Goal: Task Accomplishment & Management: Use online tool/utility

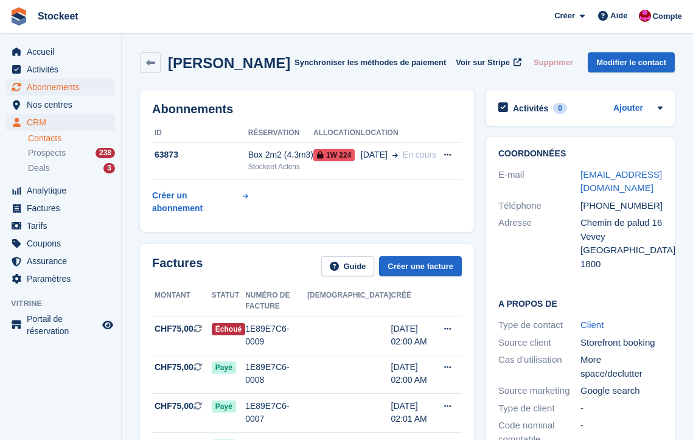
click at [55, 88] on span "Abonnements" at bounding box center [63, 87] width 73 height 17
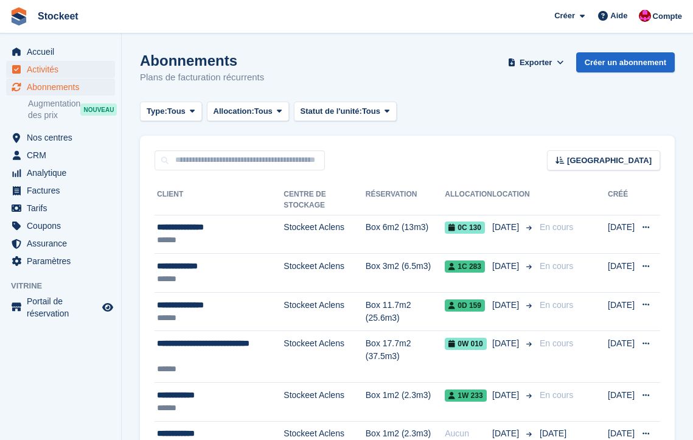
click at [51, 69] on span "Activités" at bounding box center [63, 69] width 73 height 17
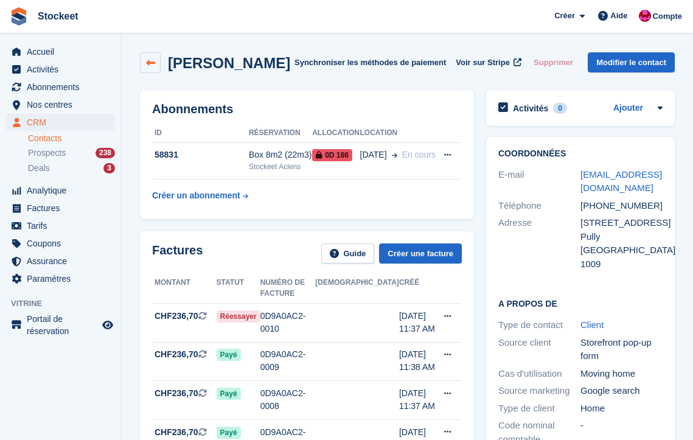
click at [156, 60] on link at bounding box center [150, 62] width 21 height 21
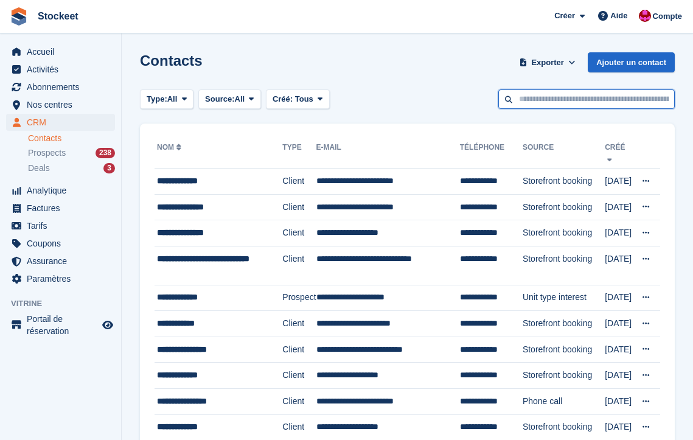
click at [552, 103] on input "text" at bounding box center [587, 99] width 177 height 20
type input "****"
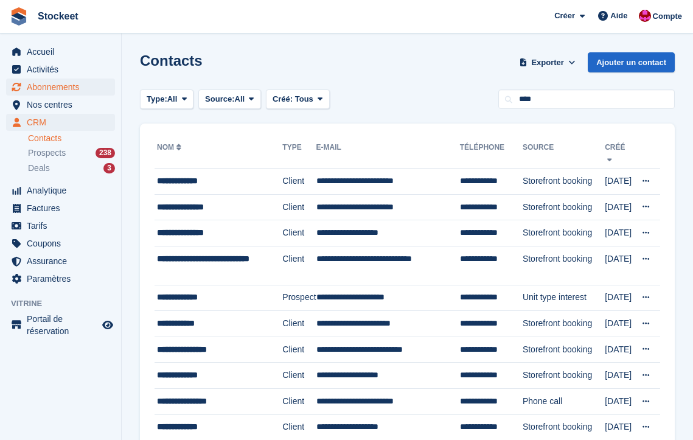
click at [47, 86] on span "Abonnements" at bounding box center [63, 87] width 73 height 17
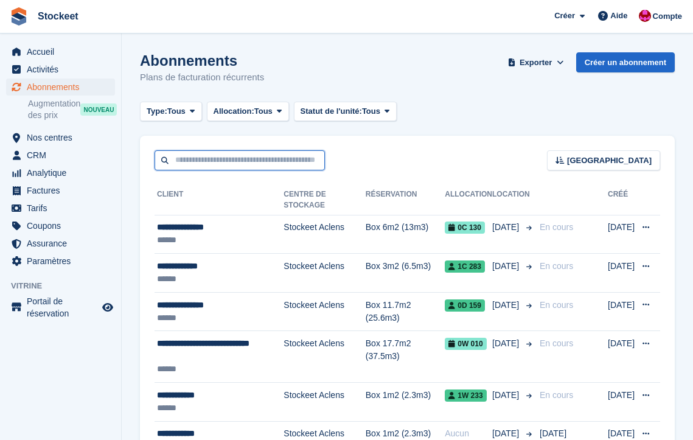
click at [246, 155] on input "text" at bounding box center [240, 160] width 170 height 20
type input "******"
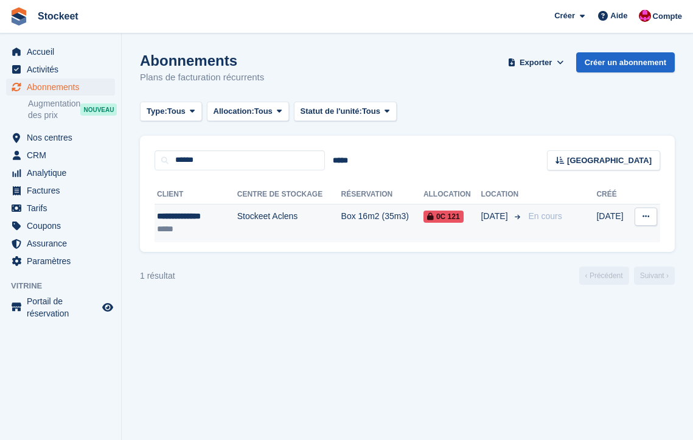
click at [205, 214] on div "**********" at bounding box center [190, 216] width 66 height 13
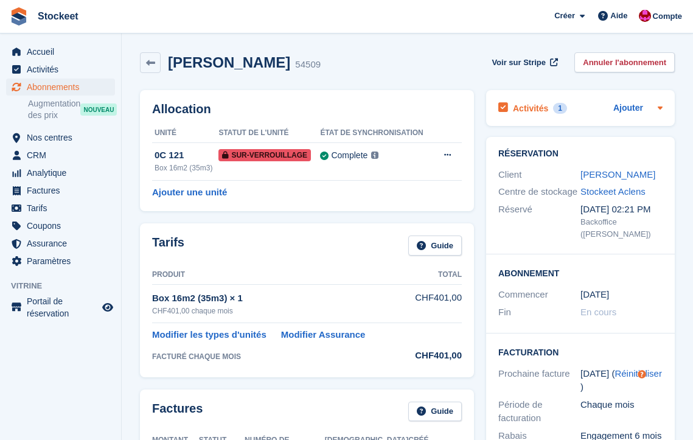
click at [544, 110] on h2 "Activités" at bounding box center [530, 108] width 35 height 11
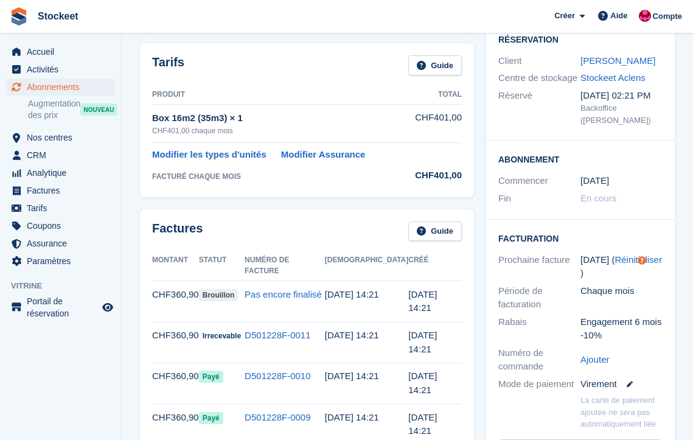
scroll to position [413, 0]
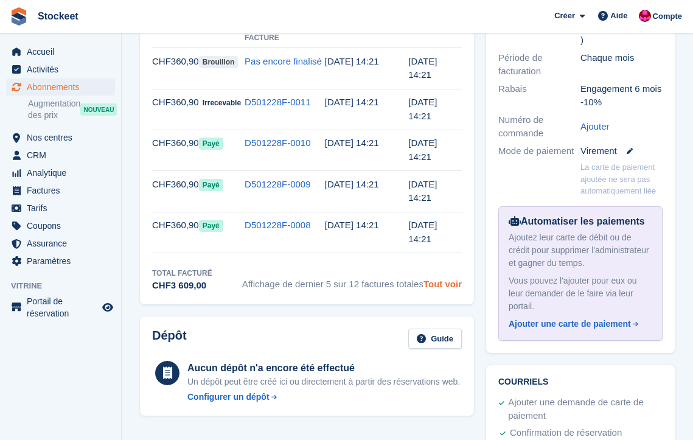
click at [439, 279] on link "Tout voir" at bounding box center [443, 284] width 38 height 10
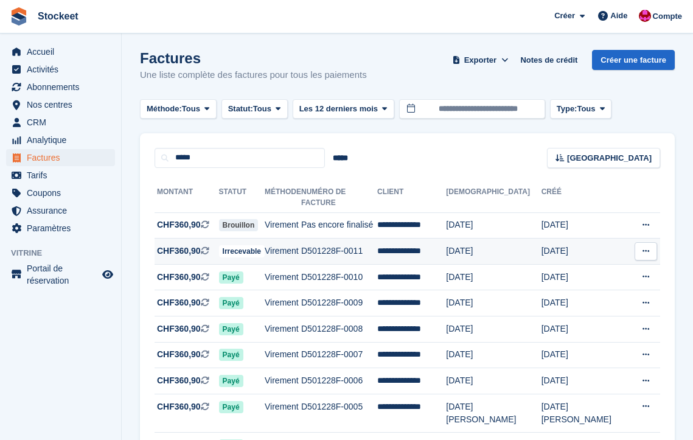
scroll to position [18, 0]
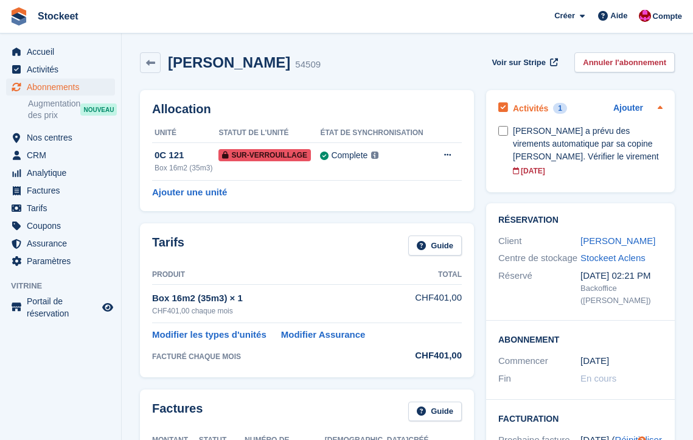
click at [530, 108] on h2 "Activités" at bounding box center [530, 108] width 35 height 11
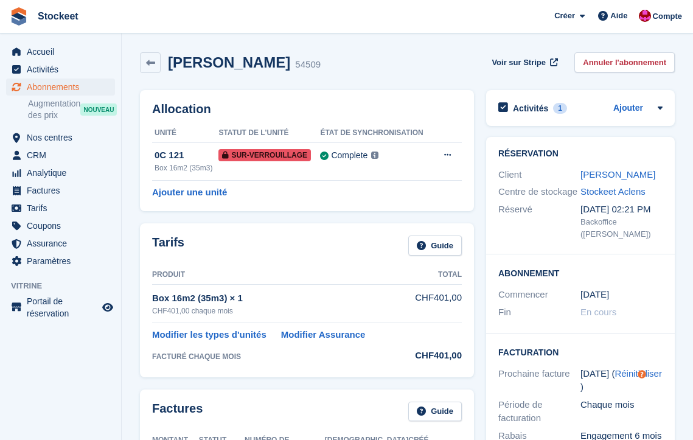
click at [530, 108] on h2 "Activités" at bounding box center [530, 108] width 35 height 11
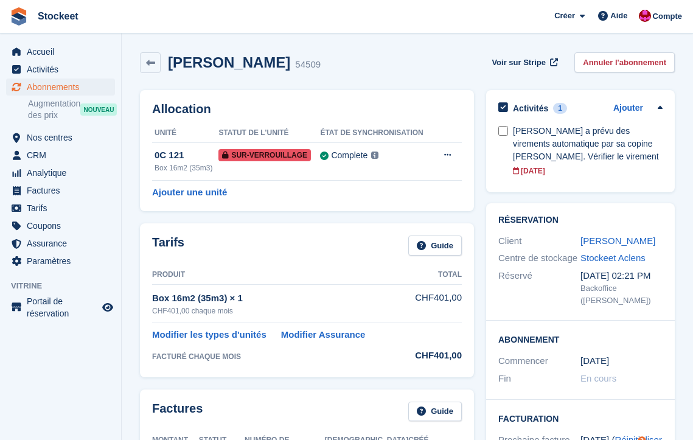
drag, startPoint x: 217, startPoint y: 61, endPoint x: 259, endPoint y: 66, distance: 42.8
click at [259, 66] on div "Gérald Vulliez 54509" at bounding box center [241, 63] width 160 height 18
copy h2 "Vulliez"
click at [363, 62] on div "Gérald Vulliez 54509 Voir sur Stripe Annuler l'abonnement" at bounding box center [407, 62] width 535 height 21
click at [457, 154] on button at bounding box center [448, 155] width 23 height 18
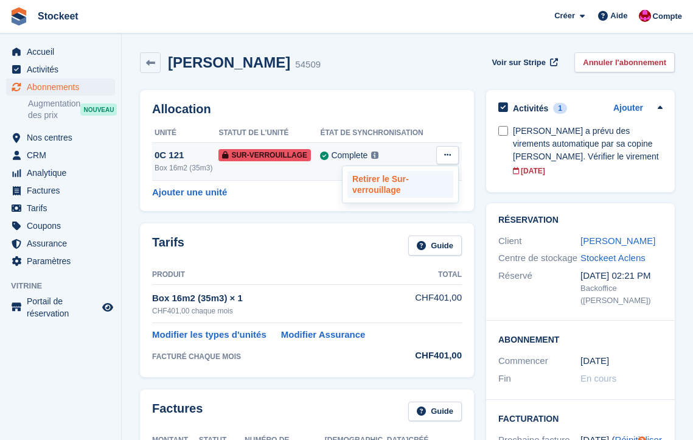
click at [404, 183] on p "Retirer le Sur-verrouillage" at bounding box center [401, 184] width 106 height 27
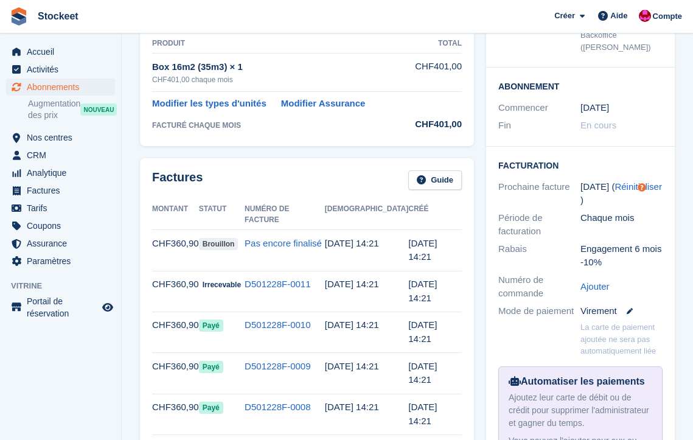
scroll to position [273, 0]
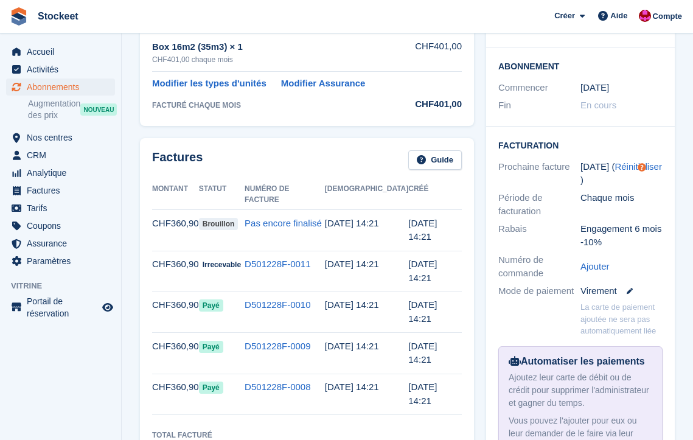
click at [457, 440] on link "Tout voir" at bounding box center [443, 446] width 38 height 10
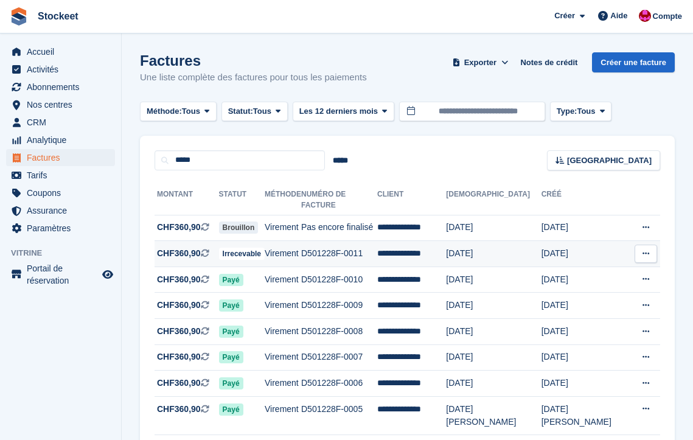
scroll to position [142, 0]
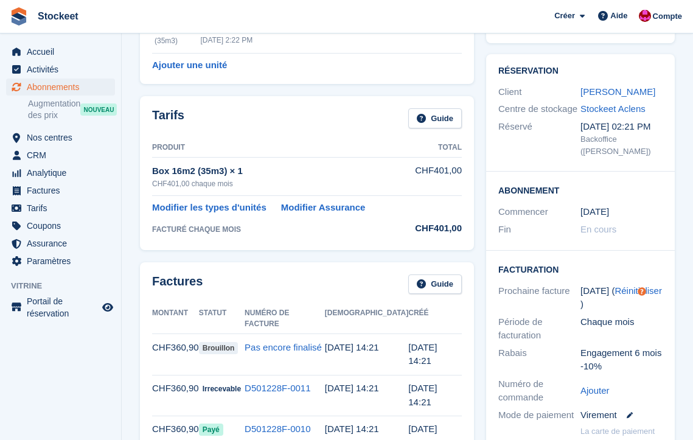
scroll to position [46, 0]
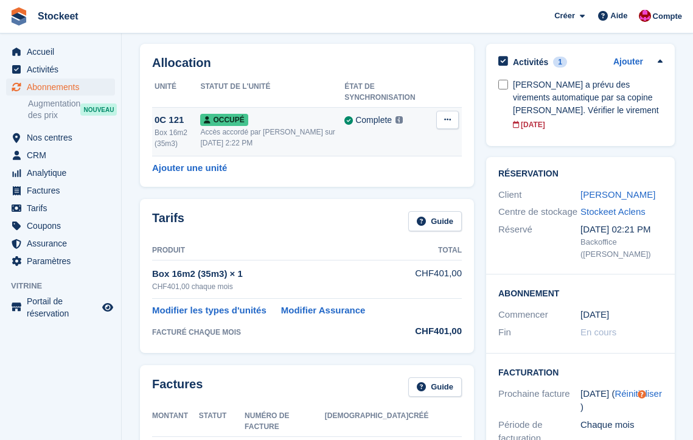
click at [311, 141] on div "Accès accordé par [PERSON_NAME] sur [DATE] 2:22 PM" at bounding box center [272, 138] width 144 height 22
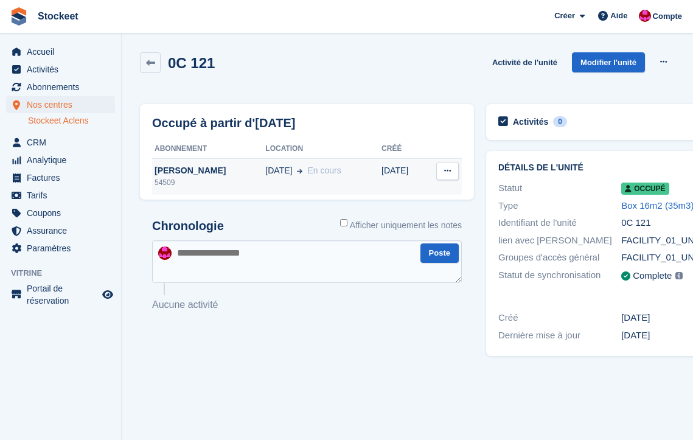
click at [176, 184] on div "54509" at bounding box center [208, 182] width 113 height 11
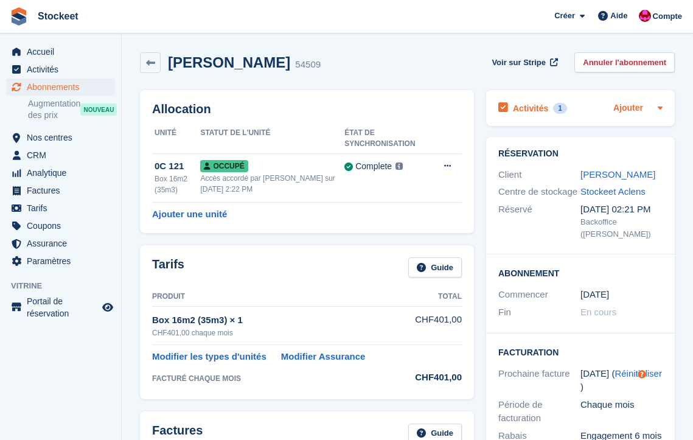
click at [642, 107] on link "Ajouter" at bounding box center [629, 109] width 30 height 14
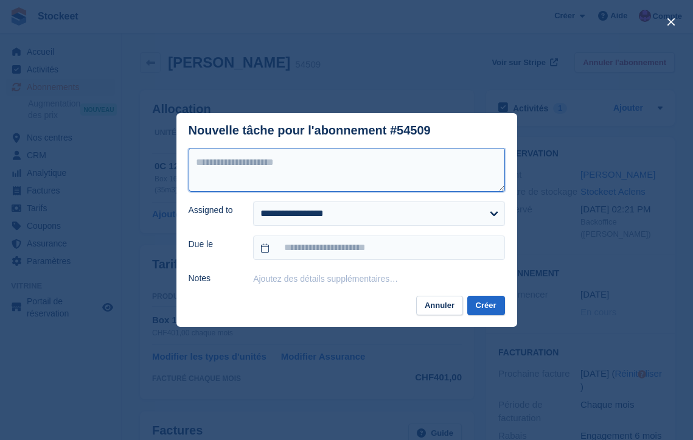
click at [334, 177] on textarea at bounding box center [347, 170] width 317 height 44
type textarea "**********"
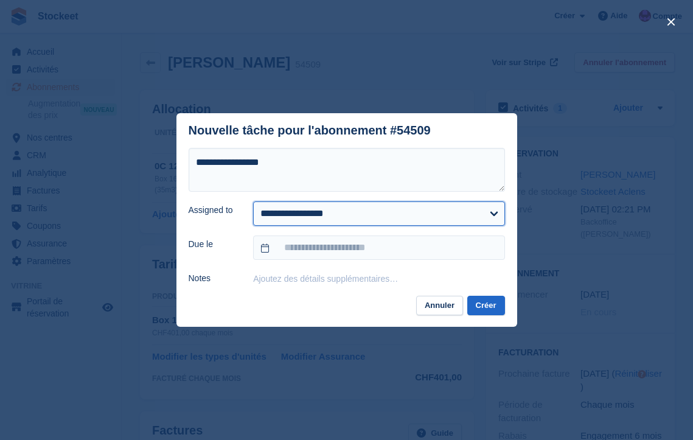
select select "****"
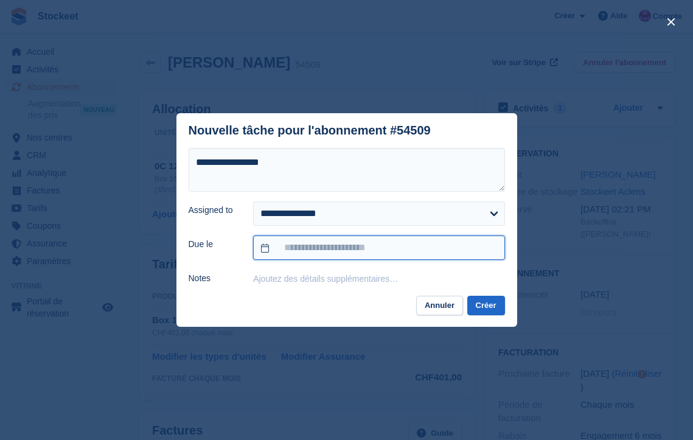
click at [363, 242] on input "text" at bounding box center [378, 248] width 251 height 24
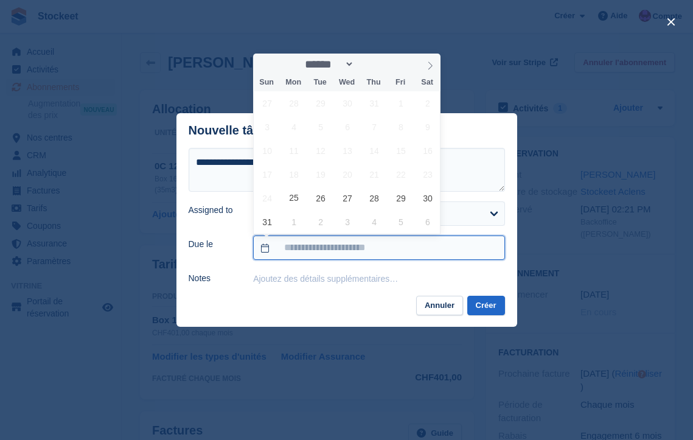
click at [368, 244] on input "text" at bounding box center [378, 248] width 251 height 24
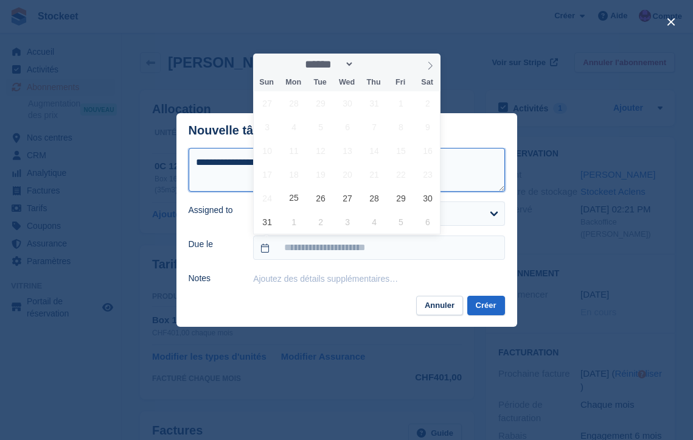
click at [478, 174] on textarea "**********" at bounding box center [347, 170] width 317 height 44
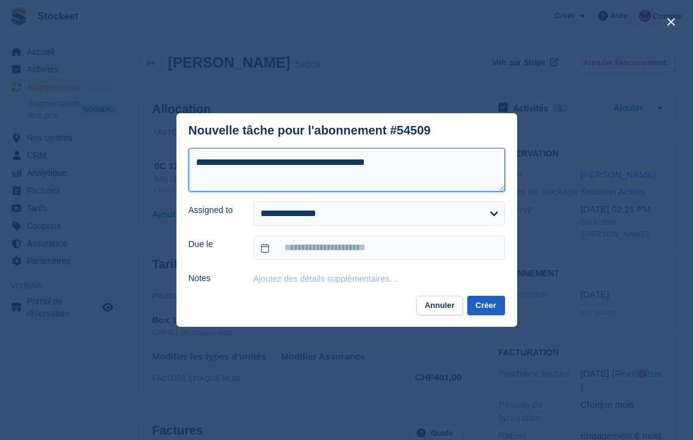
type textarea "**********"
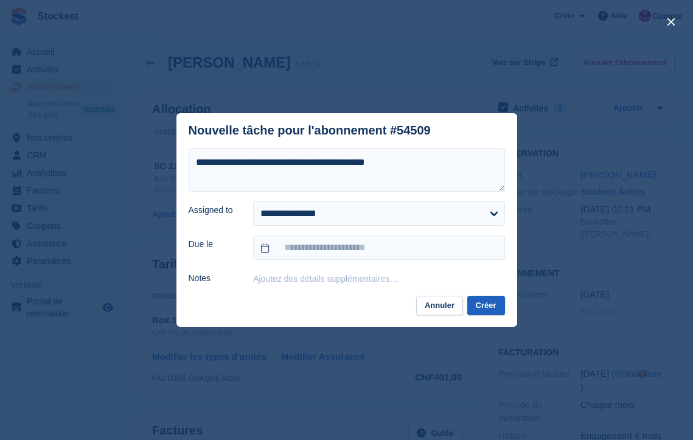
click at [495, 301] on button "Créer" at bounding box center [487, 306] width 38 height 20
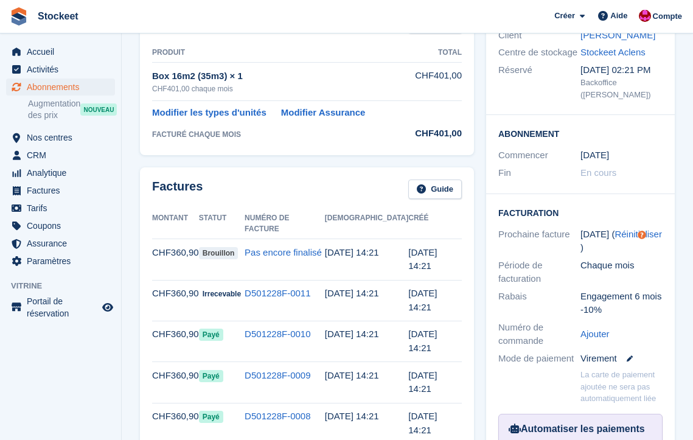
scroll to position [247, 0]
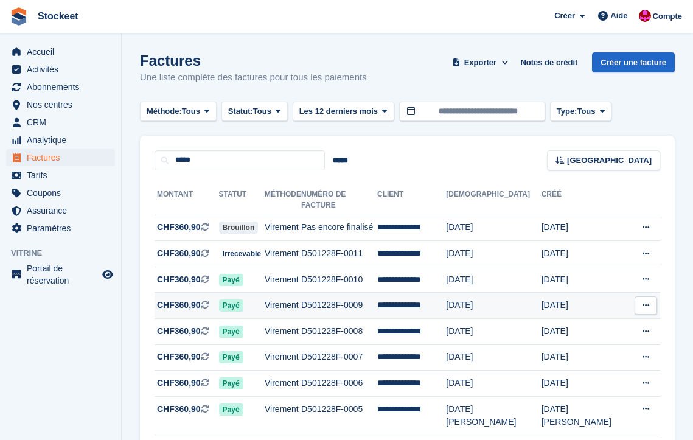
scroll to position [17, 0]
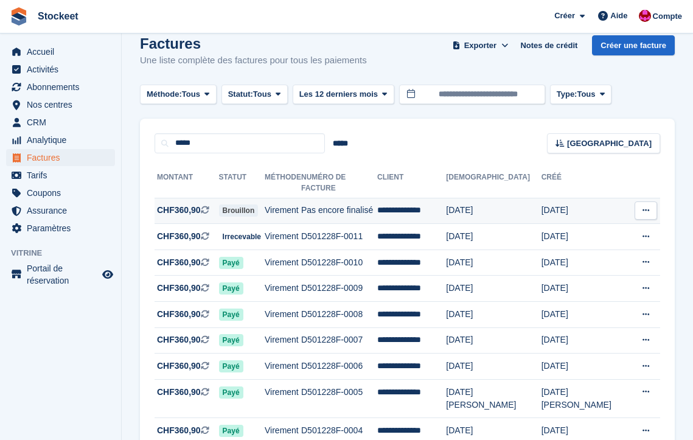
click at [446, 200] on td "**********" at bounding box center [411, 211] width 69 height 26
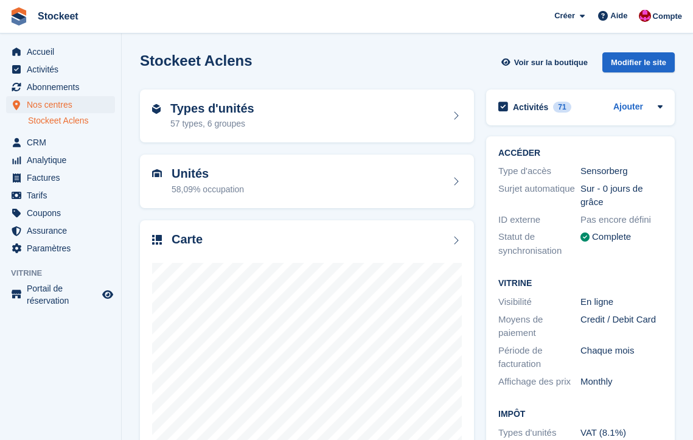
scroll to position [37, 0]
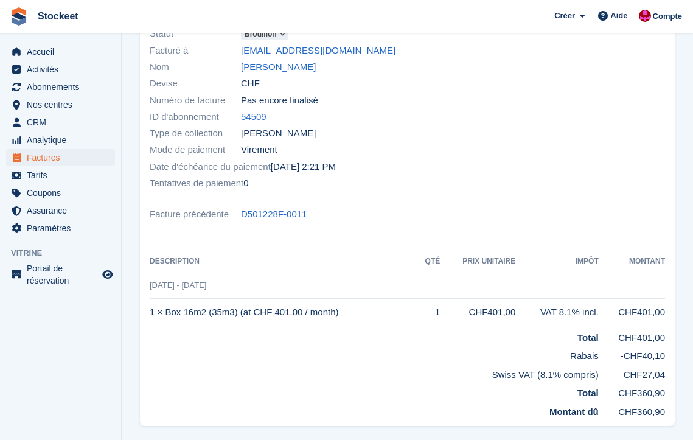
scroll to position [85, 0]
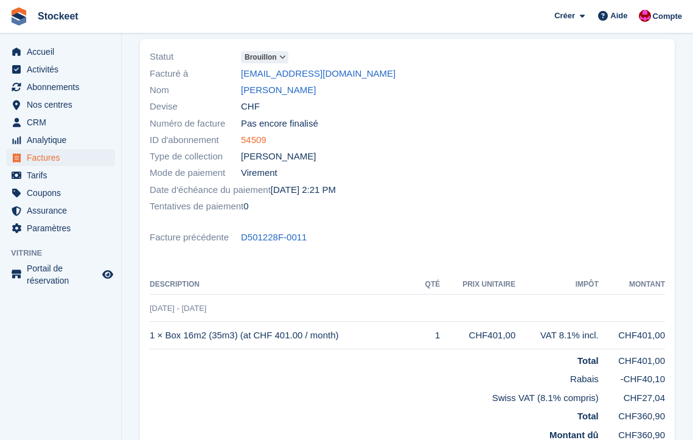
click at [256, 140] on link "54509" at bounding box center [254, 140] width 26 height 14
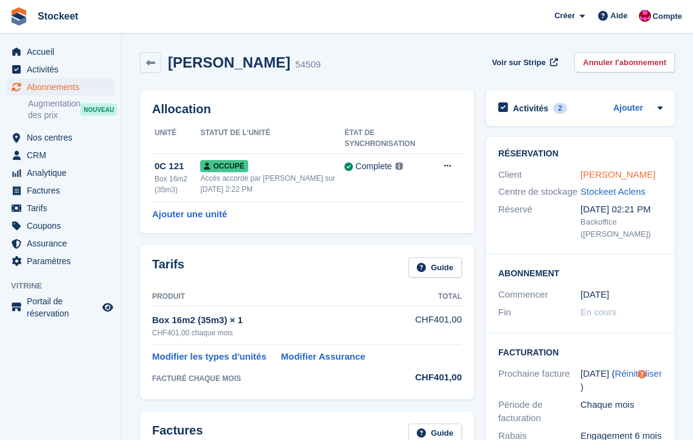
click at [597, 175] on link "Gérald Vulliez" at bounding box center [618, 174] width 75 height 10
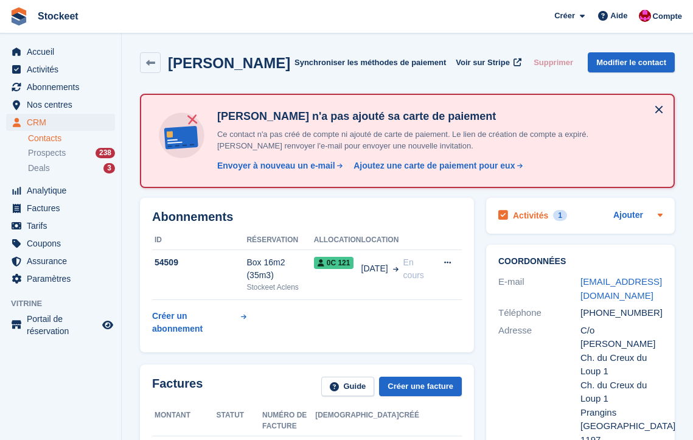
click at [527, 217] on h2 "Activités" at bounding box center [530, 215] width 35 height 11
